Goal: Task Accomplishment & Management: Manage account settings

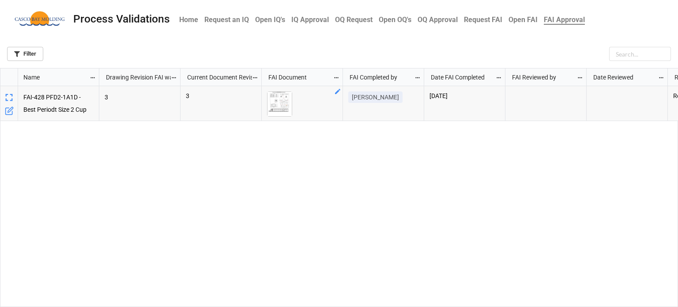
scroll to position [233, 672]
click at [278, 104] on img "grid" at bounding box center [279, 104] width 24 height 24
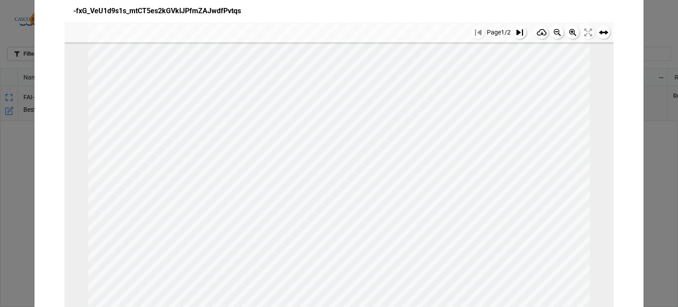
scroll to position [258, 0]
click at [516, 33] on icon at bounding box center [519, 32] width 7 height 7
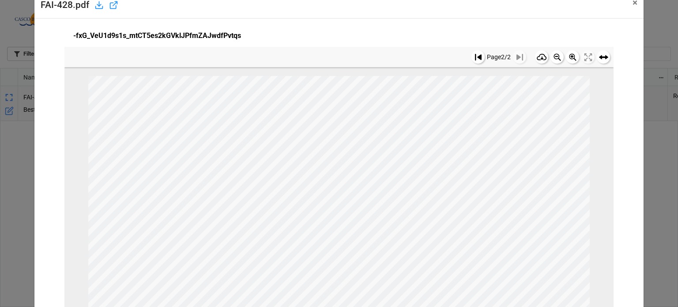
scroll to position [0, 0]
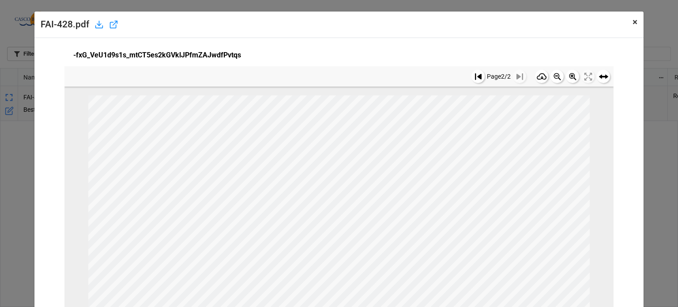
click at [632, 25] on span "×" at bounding box center [634, 22] width 5 height 11
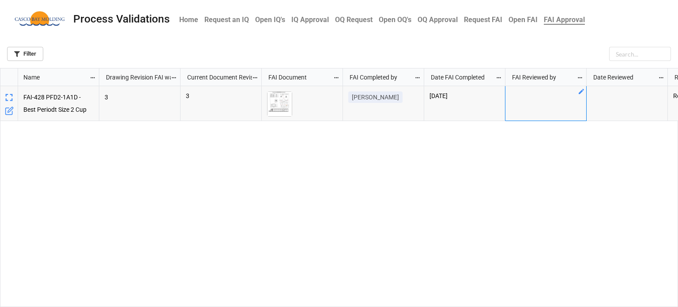
click at [547, 97] on div "grid" at bounding box center [545, 103] width 81 height 35
click at [577, 92] on div "grid" at bounding box center [545, 103] width 81 height 35
click at [579, 90] on icon "grid" at bounding box center [581, 91] width 7 height 7
click at [533, 98] on div "Select ..." at bounding box center [541, 103] width 38 height 10
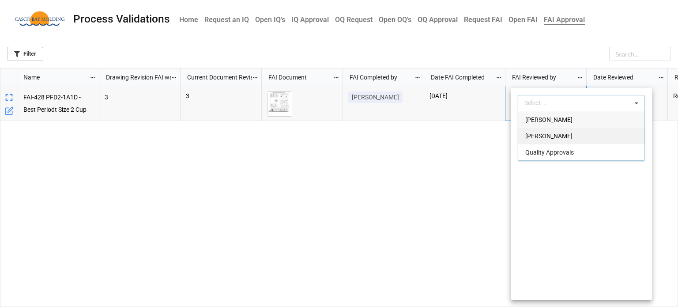
click at [538, 137] on span "[PERSON_NAME]" at bounding box center [548, 135] width 47 height 7
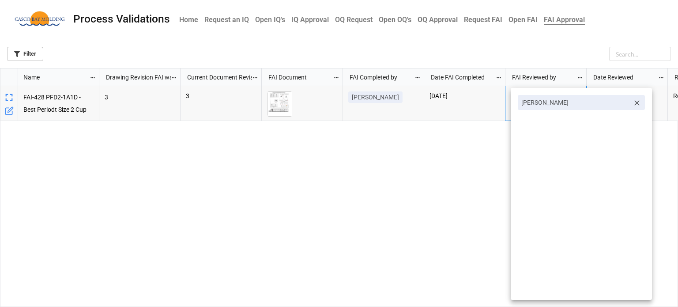
click at [477, 148] on div at bounding box center [339, 153] width 678 height 307
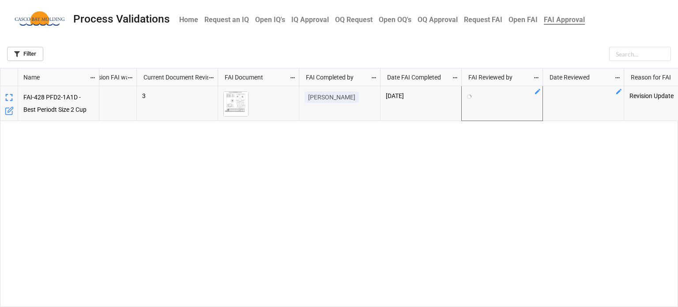
scroll to position [0, 44]
click at [616, 88] on icon "grid" at bounding box center [618, 91] width 7 height 7
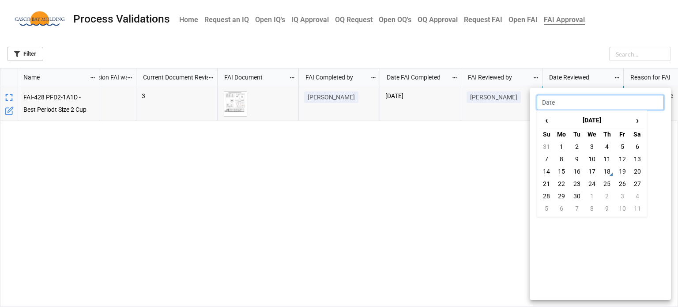
click at [587, 105] on input "text" at bounding box center [600, 102] width 127 height 15
click at [610, 173] on td "18" at bounding box center [606, 171] width 15 height 12
type input "[DATE]"
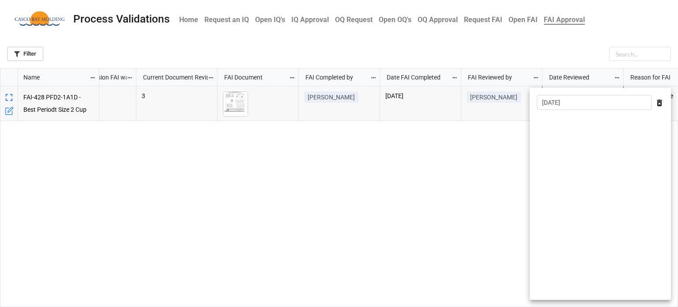
click at [506, 169] on div at bounding box center [339, 153] width 678 height 307
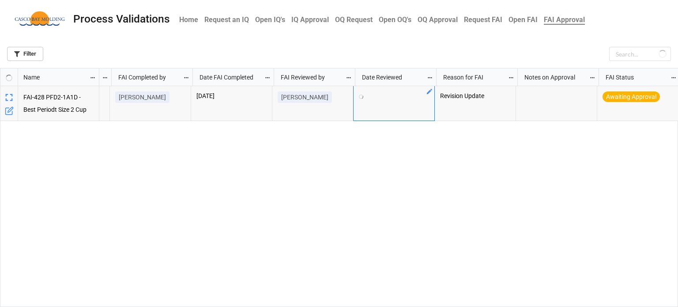
scroll to position [0, 233]
click at [671, 92] on icon "grid" at bounding box center [672, 91] width 7 height 7
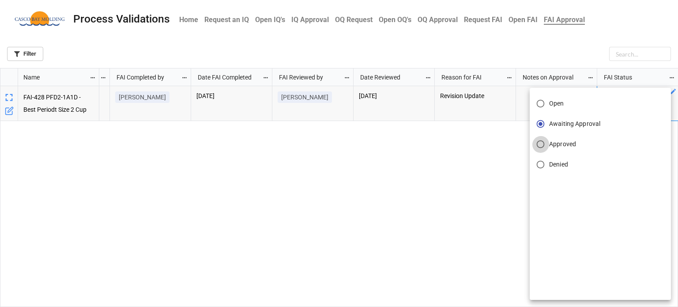
click at [540, 147] on input "Approved" at bounding box center [540, 143] width 17 height 17
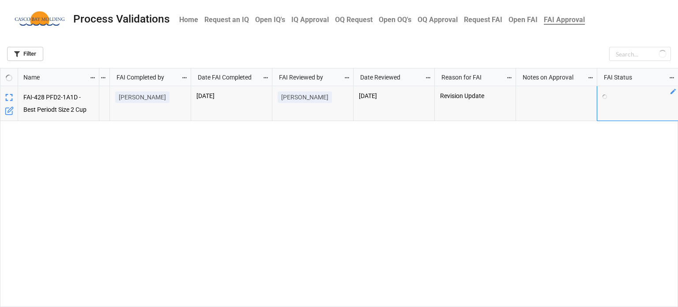
scroll to position [0, 0]
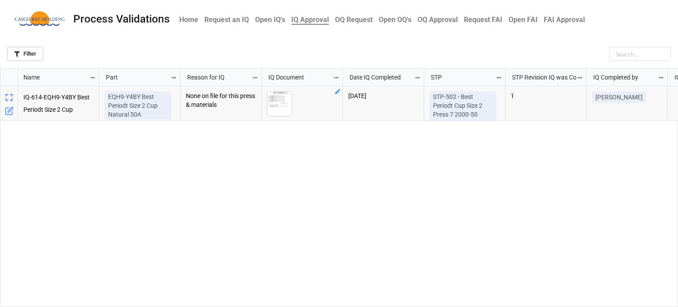
scroll to position [233, 672]
click at [284, 105] on img "grid" at bounding box center [279, 104] width 24 height 24
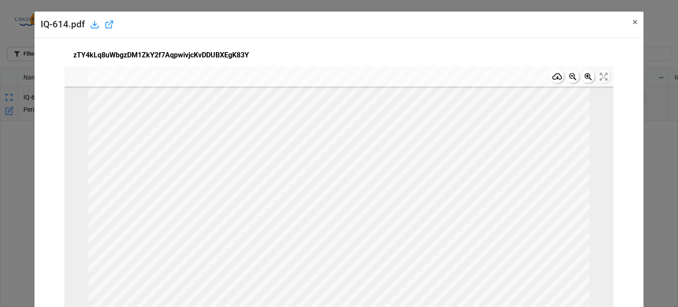
scroll to position [0, 0]
click at [632, 23] on span "×" at bounding box center [634, 22] width 5 height 11
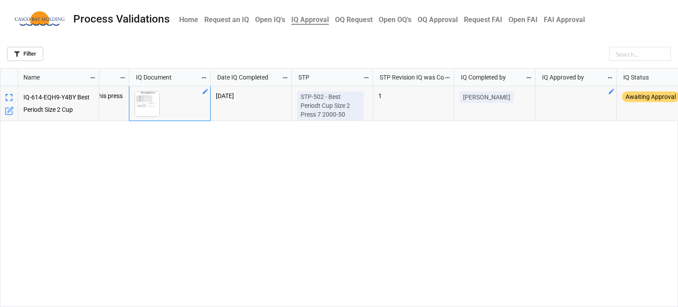
click at [614, 90] on icon "grid" at bounding box center [611, 91] width 7 height 7
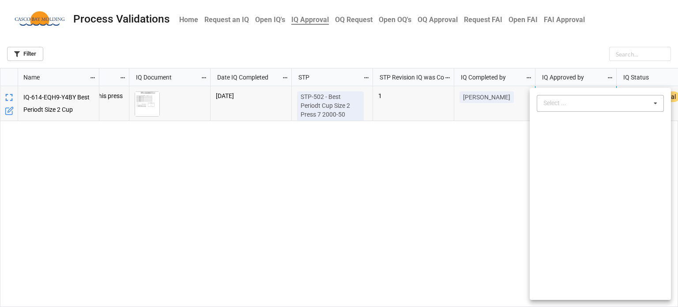
drag, startPoint x: 586, startPoint y: 102, endPoint x: 592, endPoint y: 109, distance: 9.7
click at [586, 102] on div "Select ... No results found." at bounding box center [600, 103] width 127 height 17
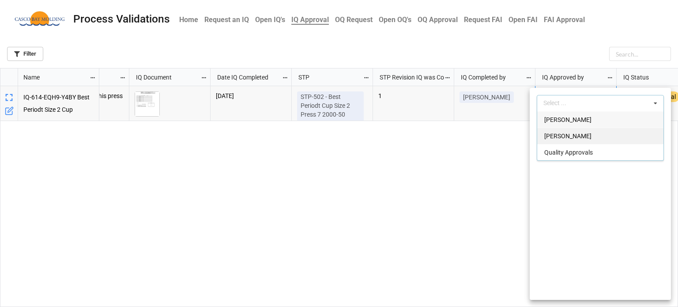
click at [574, 130] on div "[PERSON_NAME]" at bounding box center [600, 136] width 126 height 16
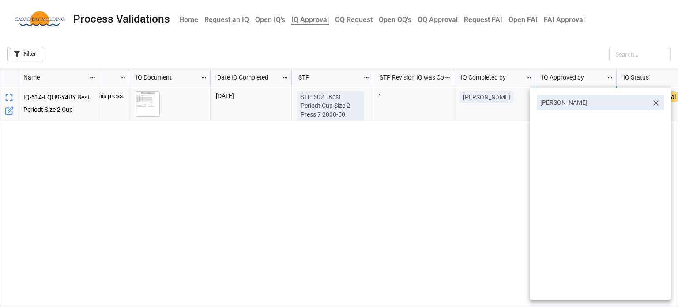
click at [480, 165] on div at bounding box center [339, 153] width 678 height 307
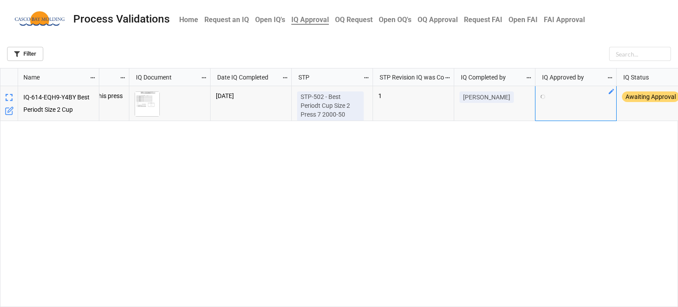
scroll to position [0, 152]
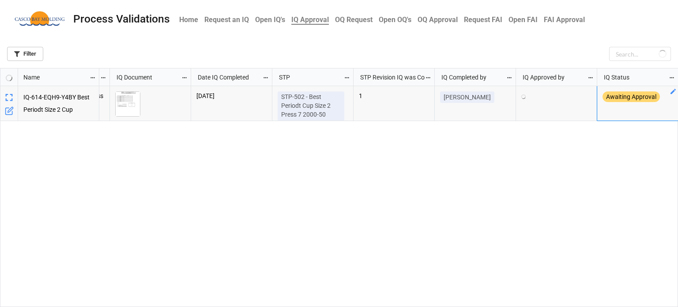
click at [673, 94] on icon "grid" at bounding box center [672, 91] width 7 height 7
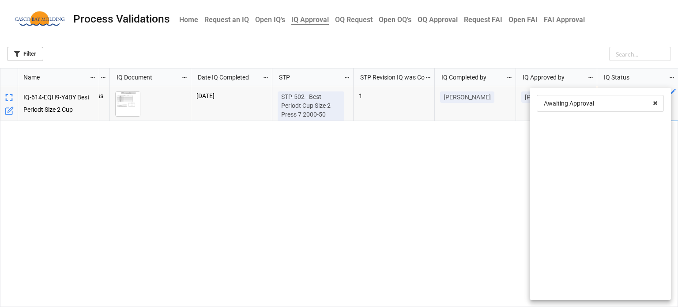
click at [673, 94] on div at bounding box center [339, 153] width 678 height 307
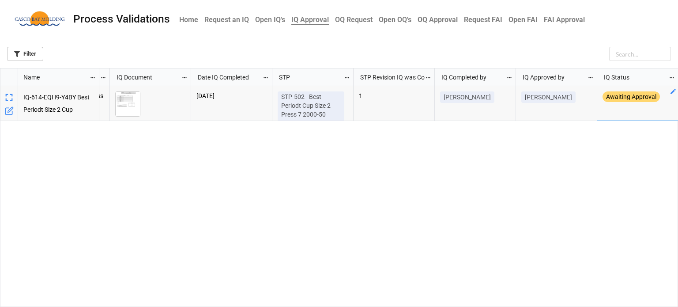
click at [667, 95] on div "Awaiting Approval" at bounding box center [637, 98] width 70 height 15
click at [673, 93] on icon "grid" at bounding box center [672, 91] width 5 height 5
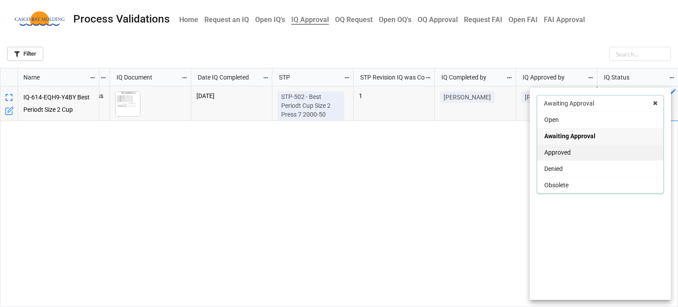
click at [571, 154] on div "Approved" at bounding box center [600, 152] width 126 height 16
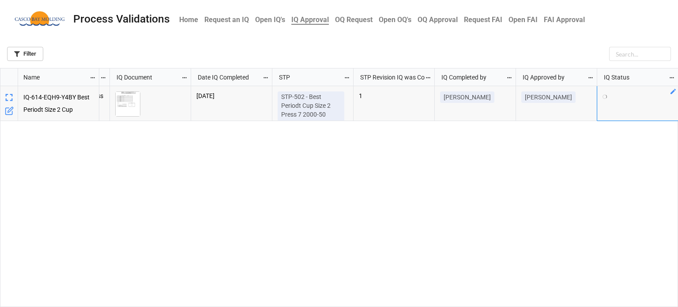
click at [473, 200] on div "None on file for this press & materials 9/18/2025 STP-502 - Best Periodt Cup Si…" at bounding box center [388, 196] width 579 height 221
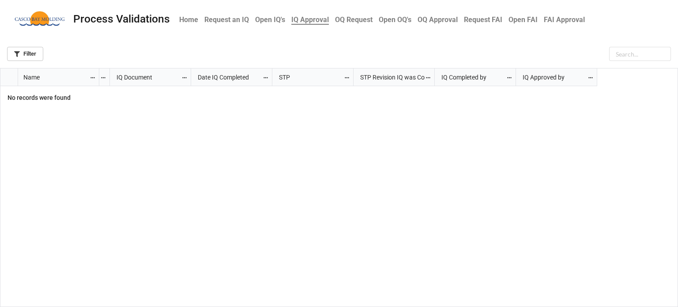
scroll to position [0, 0]
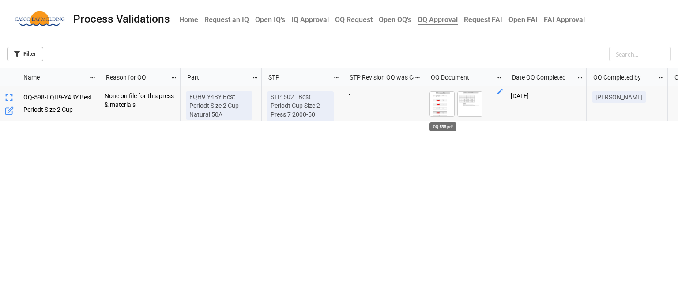
scroll to position [233, 672]
click at [441, 102] on img "grid" at bounding box center [442, 104] width 24 height 24
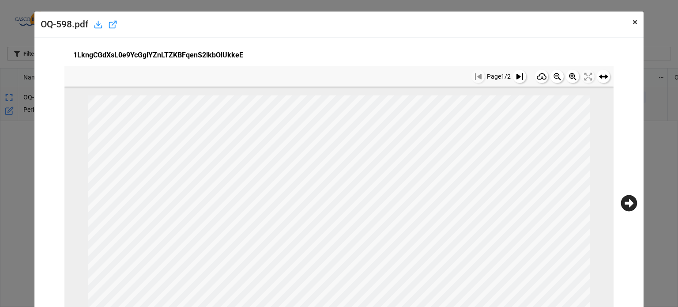
click at [632, 19] on span "×" at bounding box center [634, 22] width 5 height 11
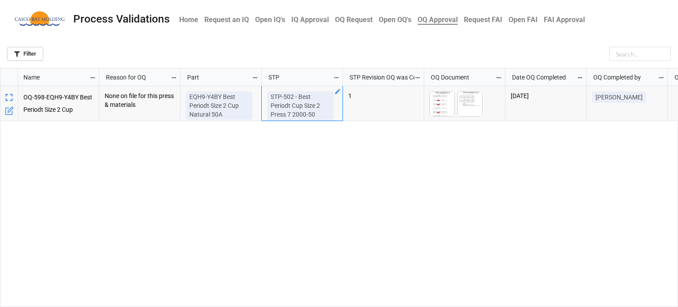
click at [311, 107] on p "STP-502 - Best Periodt Cup Size 2 Press 7 2000-50 Cavity 2 Only" at bounding box center [300, 109] width 60 height 35
click at [338, 92] on icon "grid" at bounding box center [337, 91] width 5 height 5
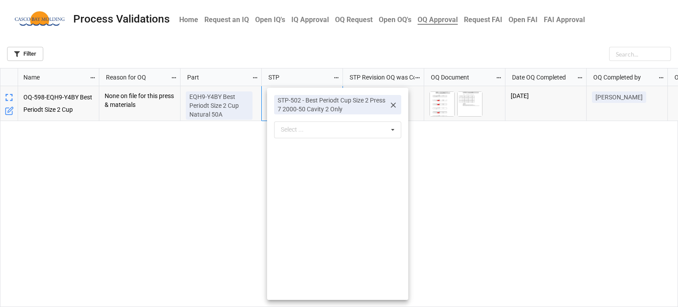
drag, startPoint x: 433, startPoint y: 162, endPoint x: 434, endPoint y: 149, distance: 13.3
click at [434, 162] on div at bounding box center [339, 153] width 678 height 307
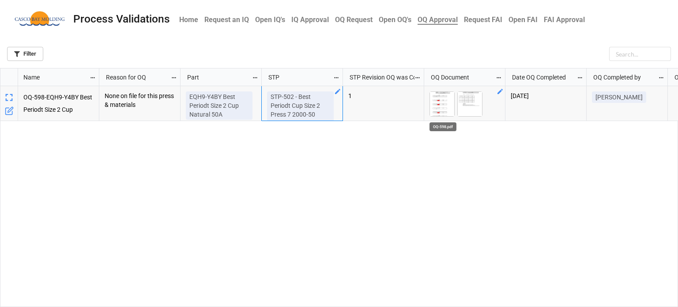
click at [442, 107] on img "grid" at bounding box center [442, 104] width 24 height 24
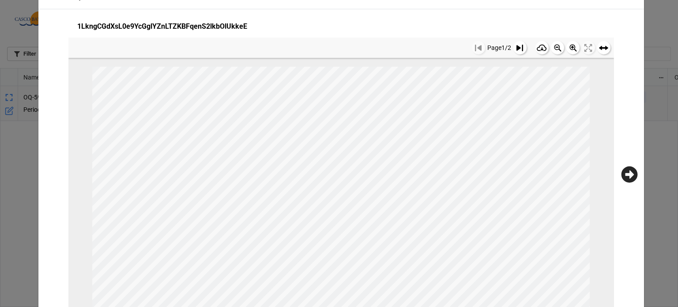
scroll to position [0, 0]
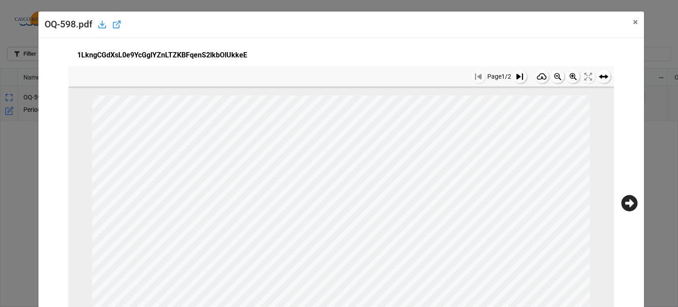
click at [513, 76] on g at bounding box center [519, 76] width 13 height 13
click at [472, 79] on rect at bounding box center [478, 76] width 13 height 13
click at [628, 205] on icon at bounding box center [629, 203] width 16 height 16
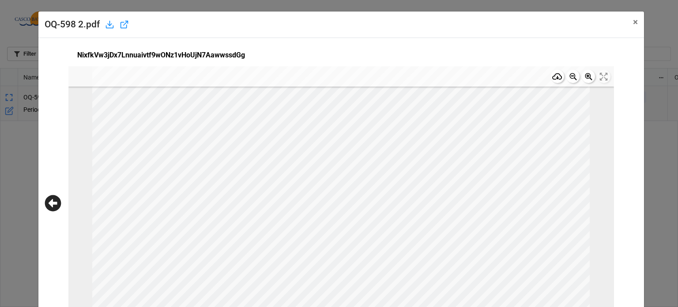
scroll to position [132, 0]
click at [633, 23] on span "×" at bounding box center [635, 22] width 5 height 11
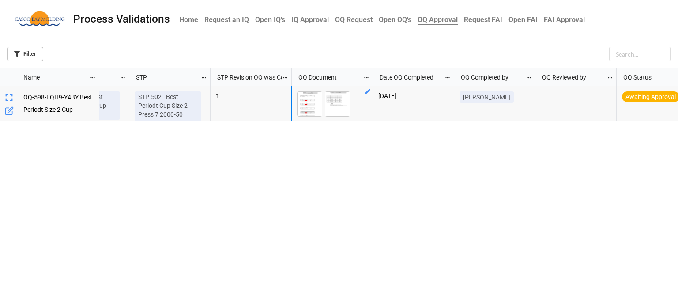
scroll to position [0, 0]
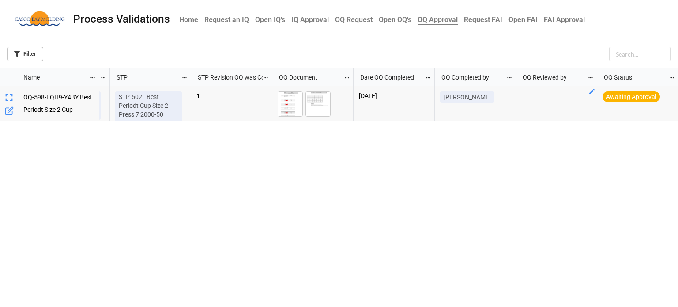
click at [541, 101] on div "grid" at bounding box center [556, 103] width 81 height 35
click at [591, 94] on icon "grid" at bounding box center [591, 91] width 5 height 5
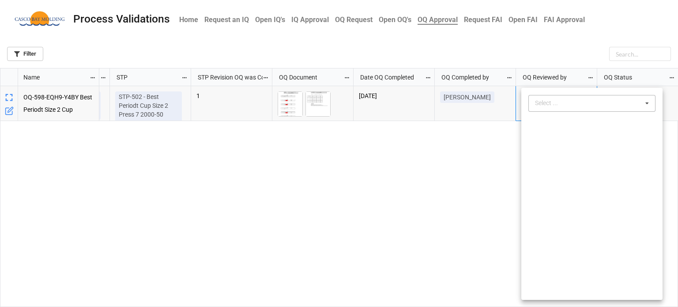
click at [553, 103] on div "Select ..." at bounding box center [552, 103] width 38 height 10
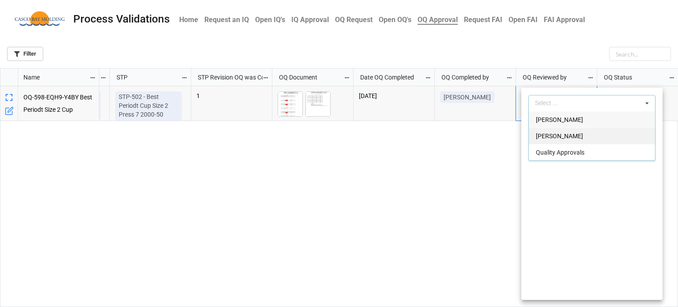
click at [552, 138] on span "[PERSON_NAME]" at bounding box center [559, 135] width 47 height 7
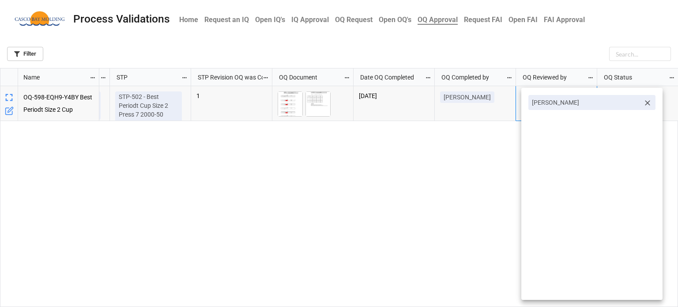
click at [467, 162] on div at bounding box center [339, 153] width 678 height 307
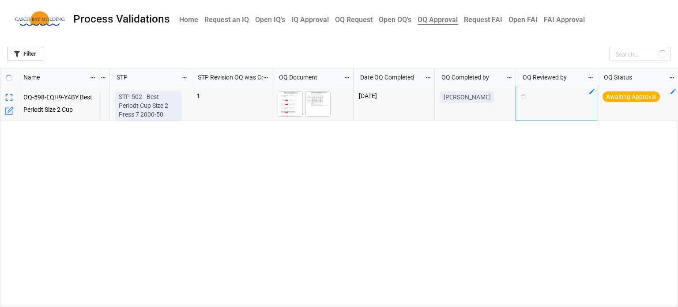
click at [671, 92] on icon "grid" at bounding box center [672, 91] width 5 height 5
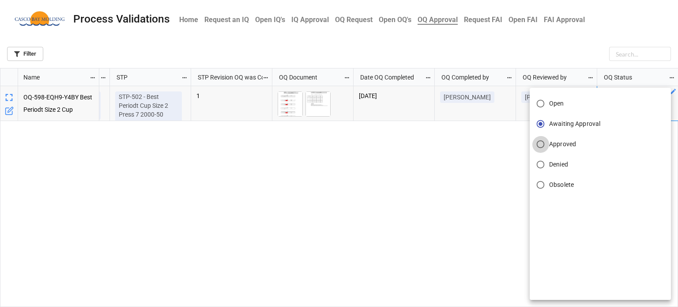
click at [537, 144] on input "Approved" at bounding box center [540, 143] width 17 height 17
